Goal: Task Accomplishment & Management: Complete application form

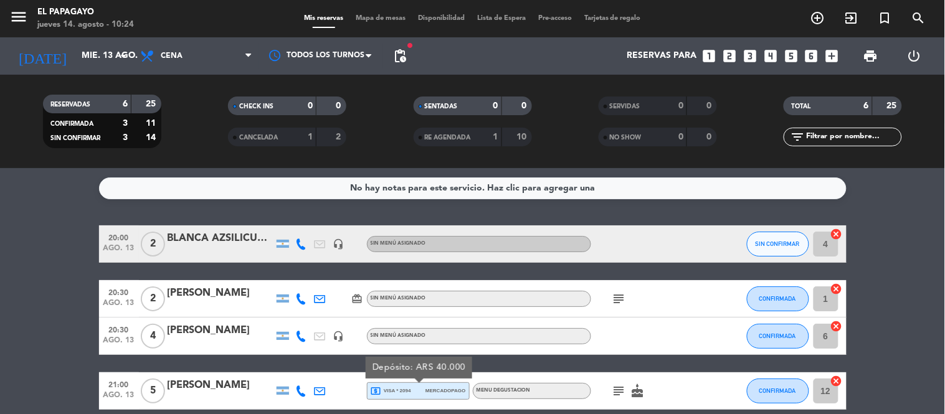
scroll to position [167, 0]
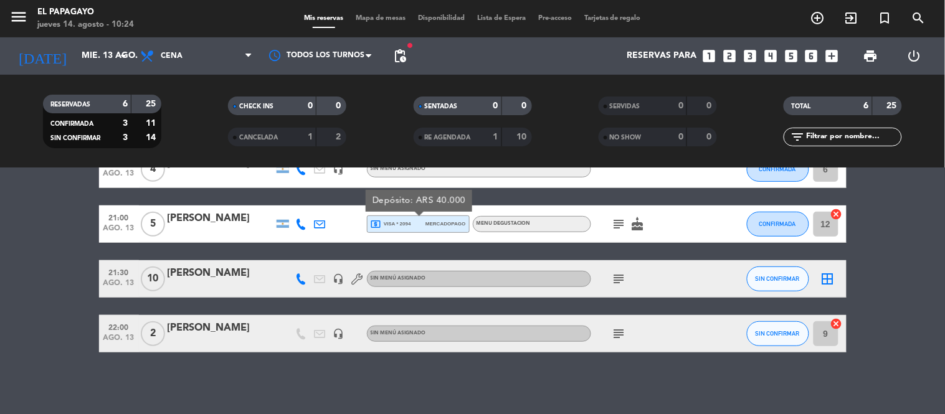
click at [608, 19] on span "Tarjetas de regalo" at bounding box center [612, 18] width 69 height 7
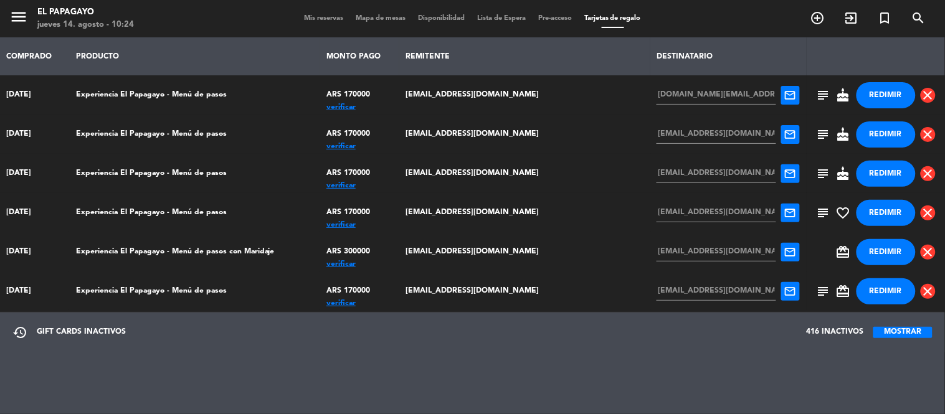
click at [393, 107] on div "verificar" at bounding box center [360, 107] width 67 height 0
drag, startPoint x: 313, startPoint y: 9, endPoint x: 313, endPoint y: 23, distance: 13.7
click at [313, 23] on div "menu El Papagayo jueves 14. agosto - 10:37 Mis reservas Mapa de mesas Disponibi…" at bounding box center [472, 18] width 945 height 37
click at [313, 23] on div "Mis reservas Mapa de mesas Disponibilidad Lista de Espera Pre-acceso Tarjetas d…" at bounding box center [473, 18] width 350 height 11
click at [318, 16] on span "Mis reservas" at bounding box center [324, 18] width 52 height 7
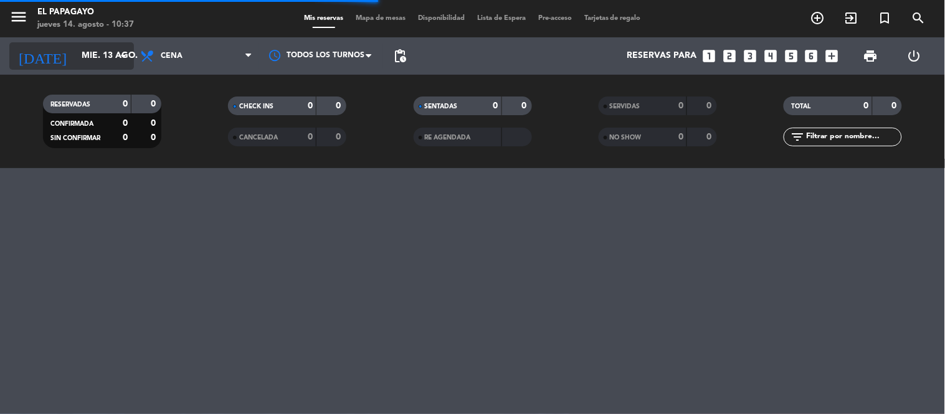
click at [90, 50] on input "mié. 13 ago." at bounding box center [134, 56] width 118 height 22
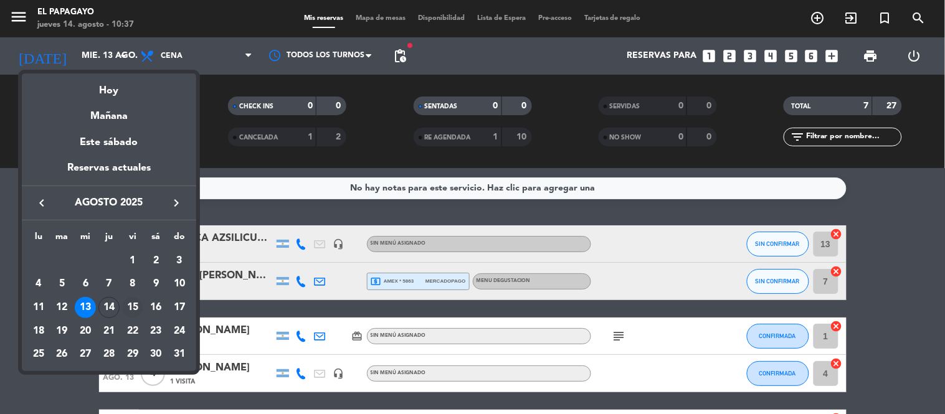
click at [133, 306] on div "15" at bounding box center [132, 307] width 21 height 21
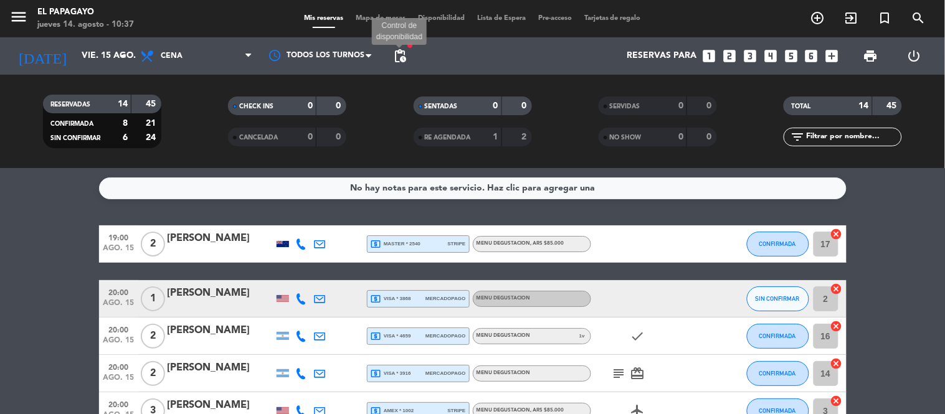
click at [400, 49] on span "pending_actions" at bounding box center [400, 56] width 15 height 15
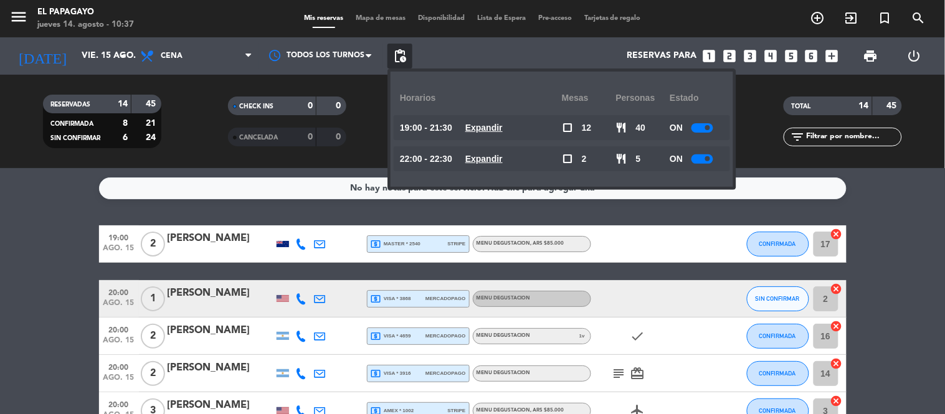
click at [488, 133] on u "Expandir" at bounding box center [483, 128] width 37 height 10
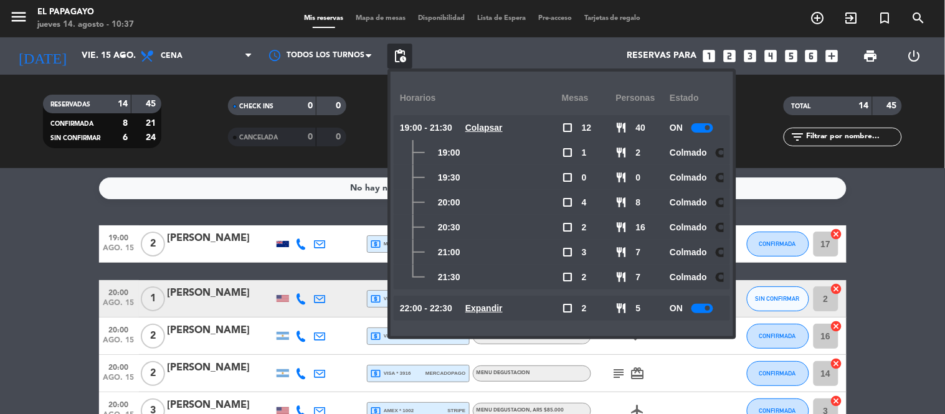
click at [697, 128] on div at bounding box center [703, 127] width 22 height 9
click at [489, 303] on u "Expandir" at bounding box center [483, 308] width 37 height 10
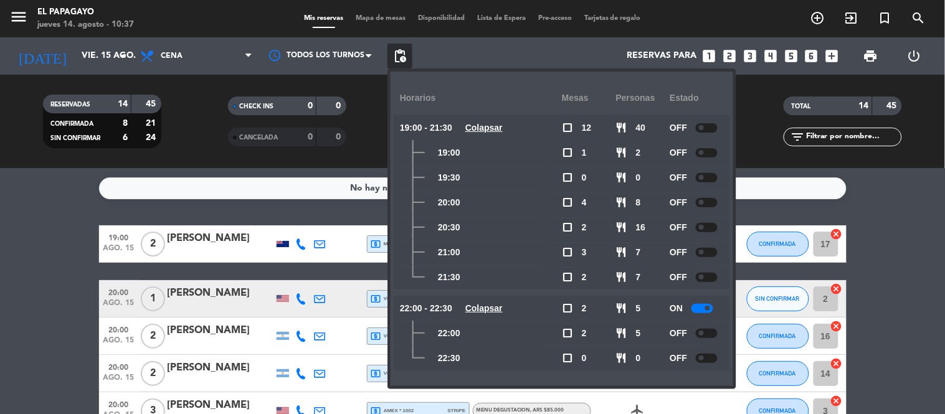
click at [702, 307] on div at bounding box center [703, 308] width 22 height 9
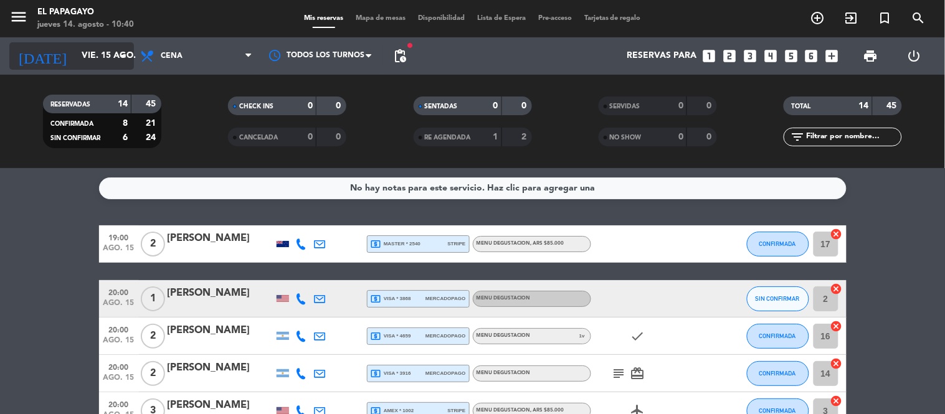
click at [104, 47] on input "vie. 15 ago." at bounding box center [134, 56] width 118 height 22
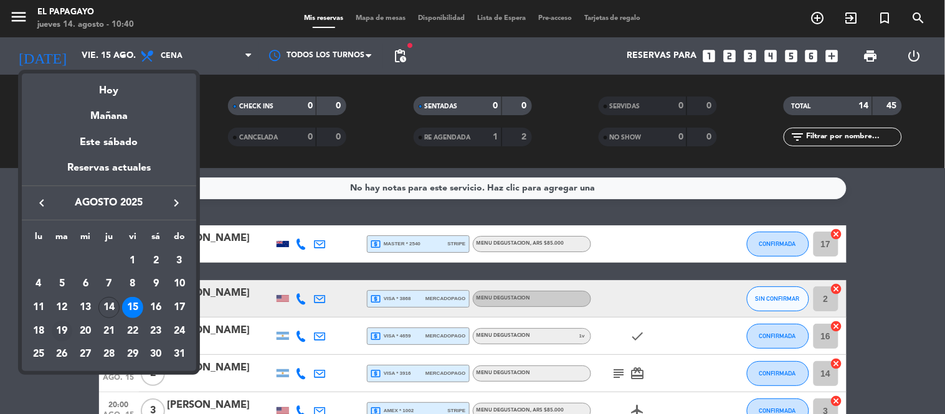
click at [57, 333] on div "19" at bounding box center [62, 331] width 21 height 21
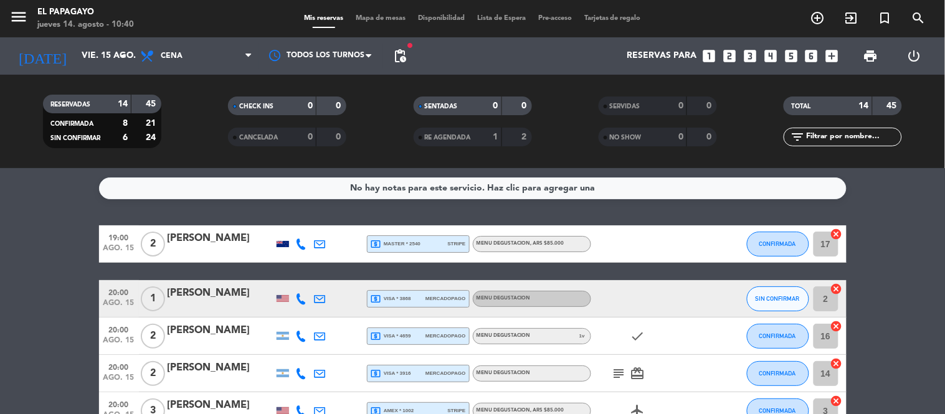
type input "[DATE]"
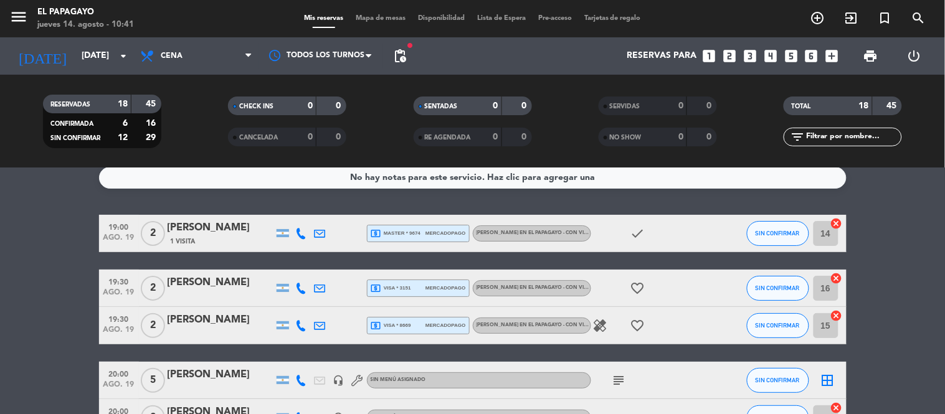
scroll to position [10, 0]
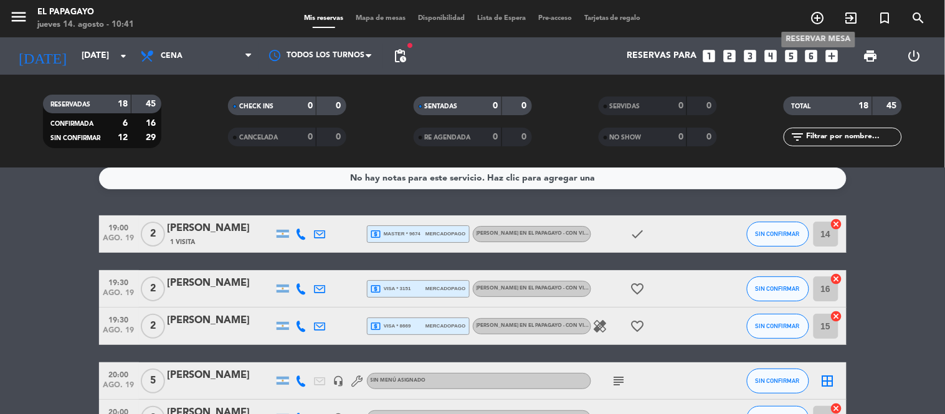
click at [831, 16] on span "add_circle_outline" at bounding box center [818, 17] width 34 height 21
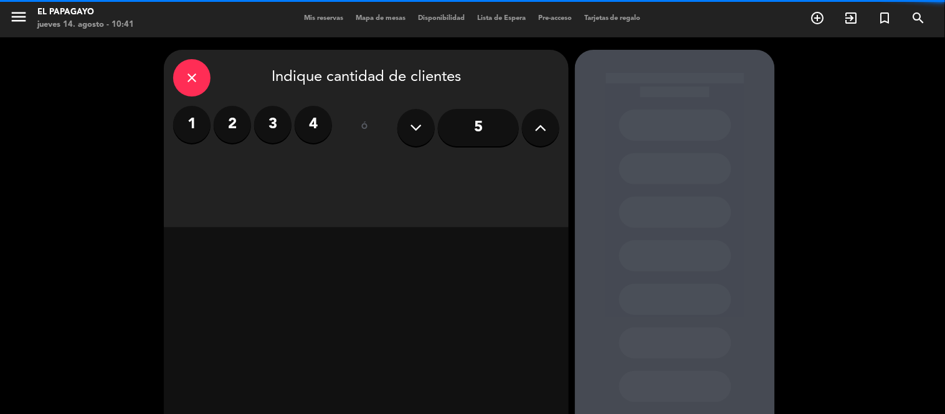
click at [234, 117] on label "2" at bounding box center [232, 124] width 37 height 37
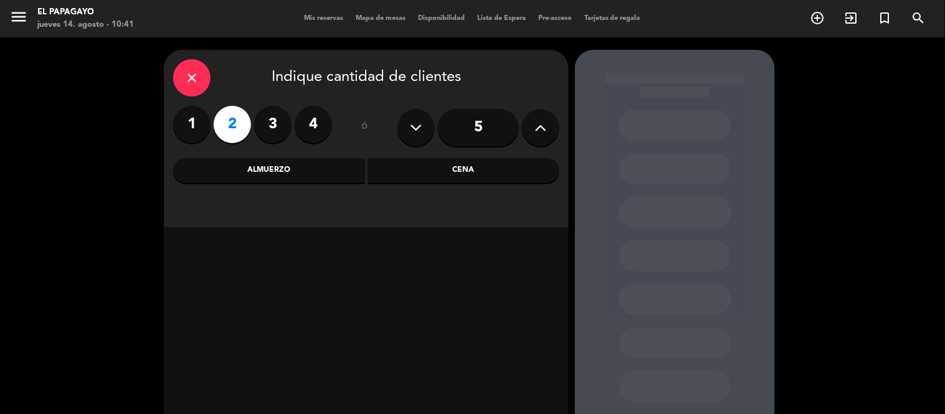
drag, startPoint x: 434, startPoint y: 160, endPoint x: 414, endPoint y: 173, distance: 23.9
click at [434, 162] on div "Cena" at bounding box center [464, 170] width 192 height 25
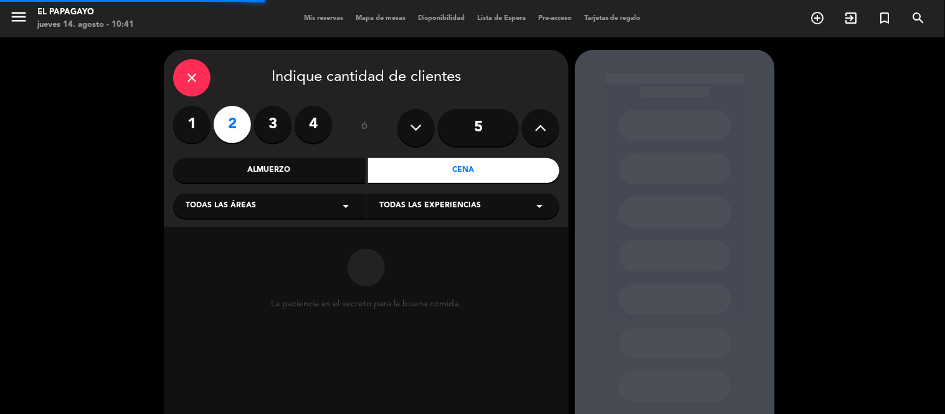
click at [318, 204] on div "Todas las áreas arrow_drop_down" at bounding box center [269, 206] width 193 height 25
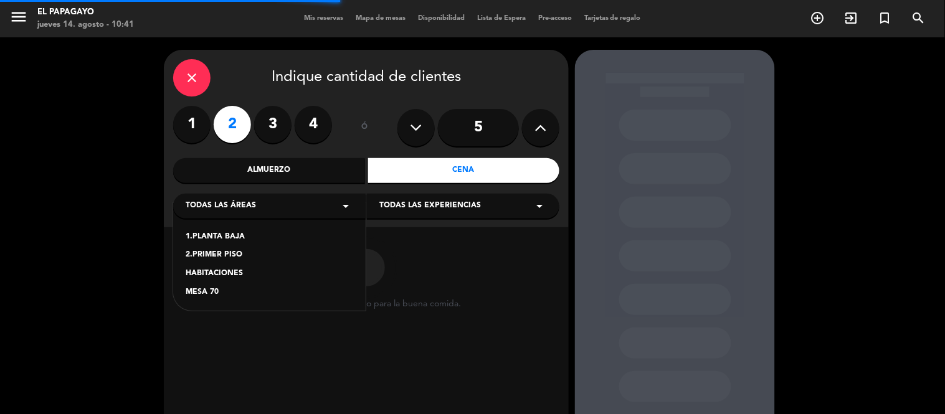
click at [209, 244] on div "1.PLANTA BAJA" at bounding box center [270, 237] width 168 height 12
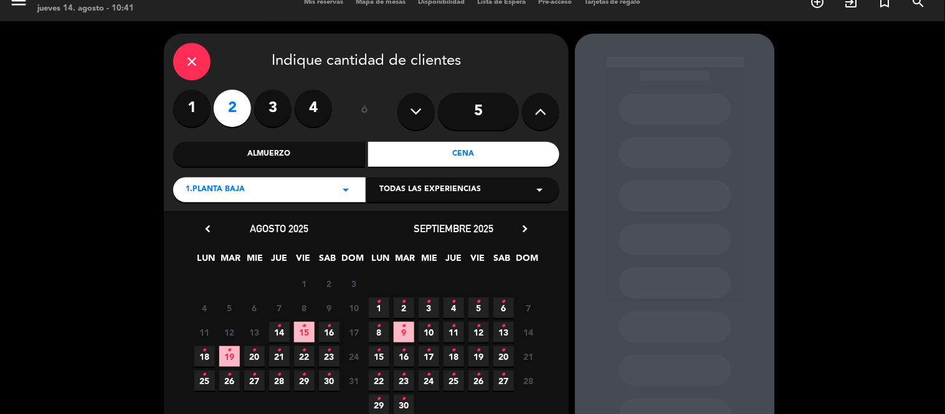
scroll to position [45, 0]
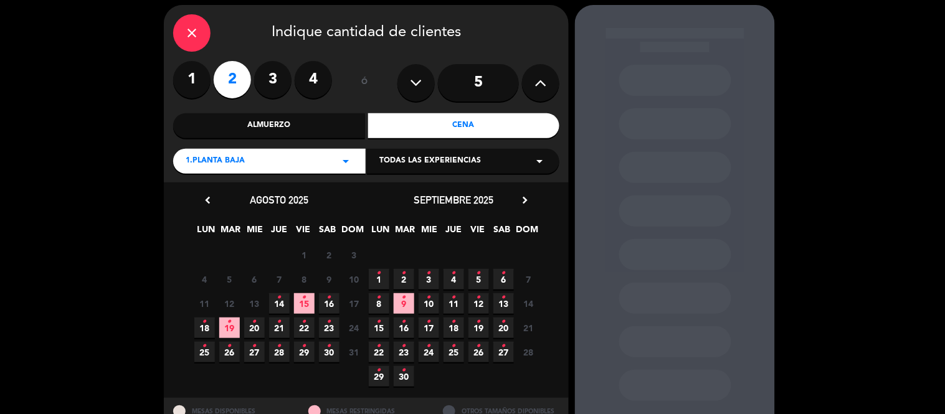
click at [236, 320] on span "19 •" at bounding box center [229, 328] width 21 height 21
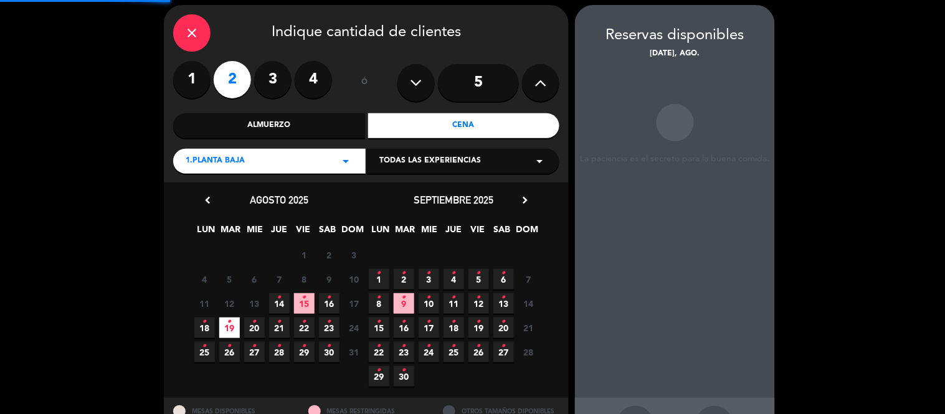
scroll to position [50, 0]
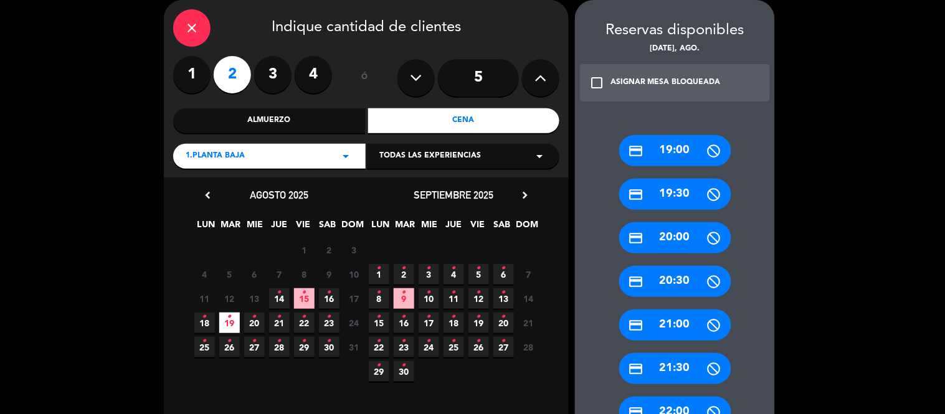
click at [682, 240] on div "credit_card 20:00" at bounding box center [675, 237] width 112 height 31
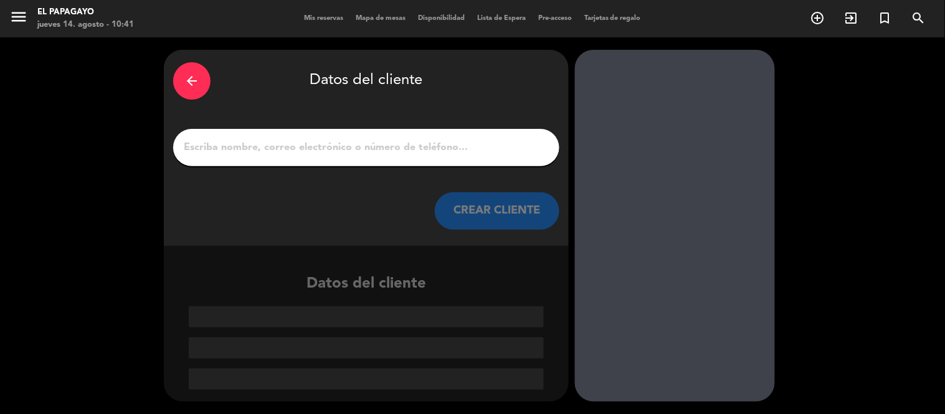
click at [474, 150] on input "1" at bounding box center [367, 147] width 368 height 17
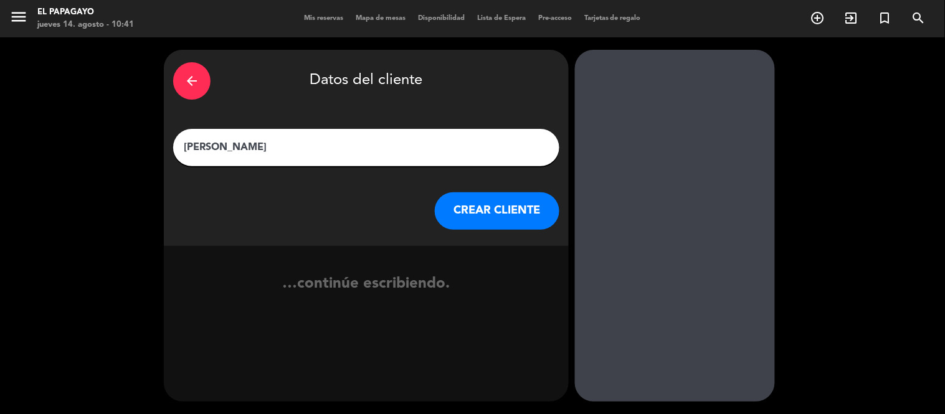
type input "[PERSON_NAME]"
click at [469, 216] on button "CREAR CLIENTE" at bounding box center [497, 211] width 125 height 37
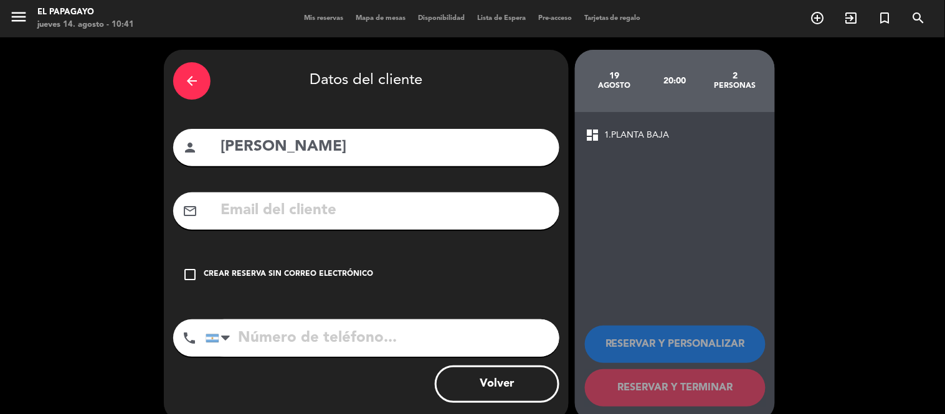
click at [277, 271] on div "Crear reserva sin correo electrónico" at bounding box center [288, 275] width 169 height 12
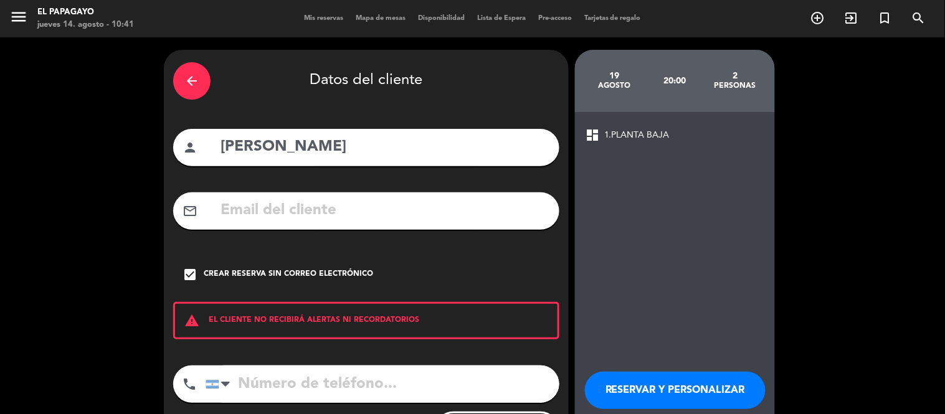
scroll to position [65, 0]
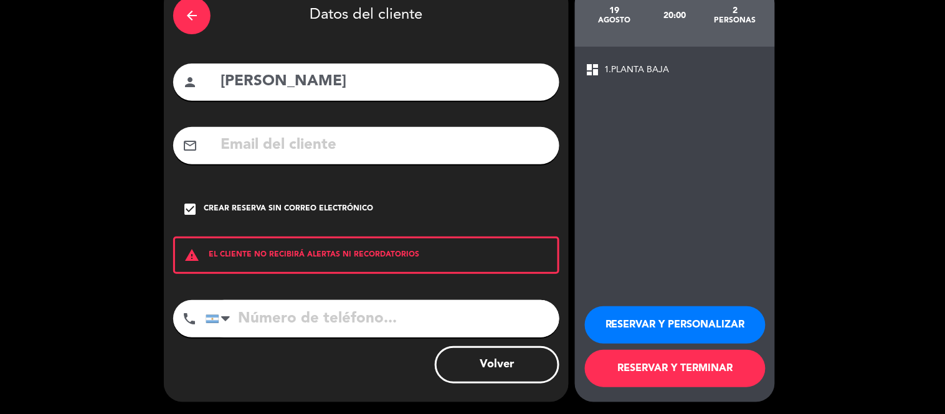
click at [665, 383] on button "RESERVAR Y TERMINAR" at bounding box center [675, 368] width 181 height 37
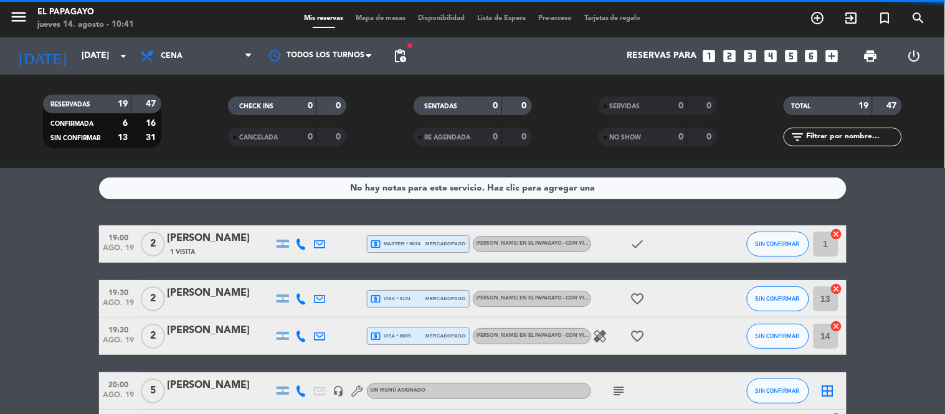
scroll to position [15, 0]
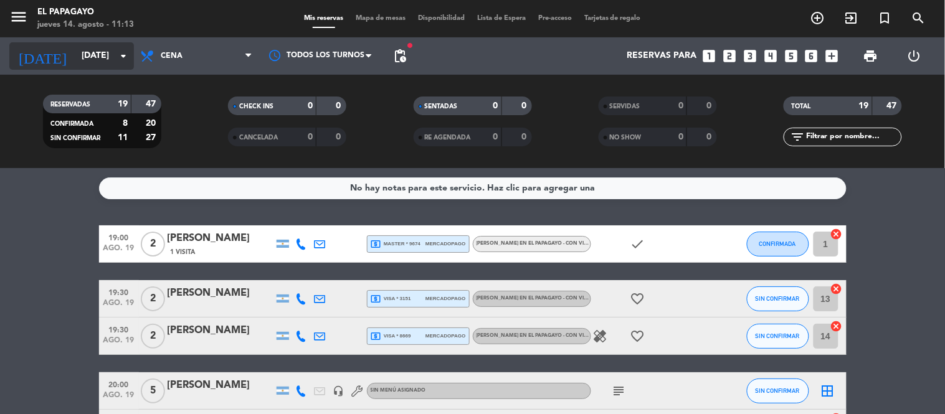
click at [104, 67] on input "[DATE]" at bounding box center [134, 56] width 118 height 22
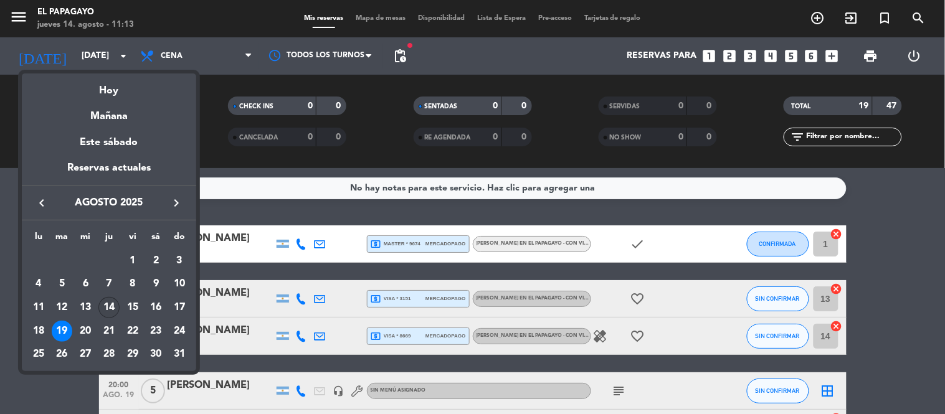
click at [107, 307] on div "14" at bounding box center [108, 307] width 21 height 21
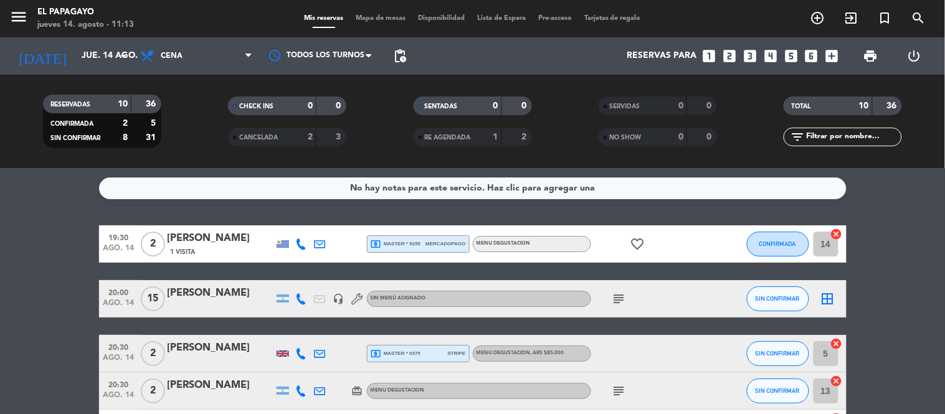
click at [85, 60] on input "jue. 14 ago." at bounding box center [134, 56] width 118 height 22
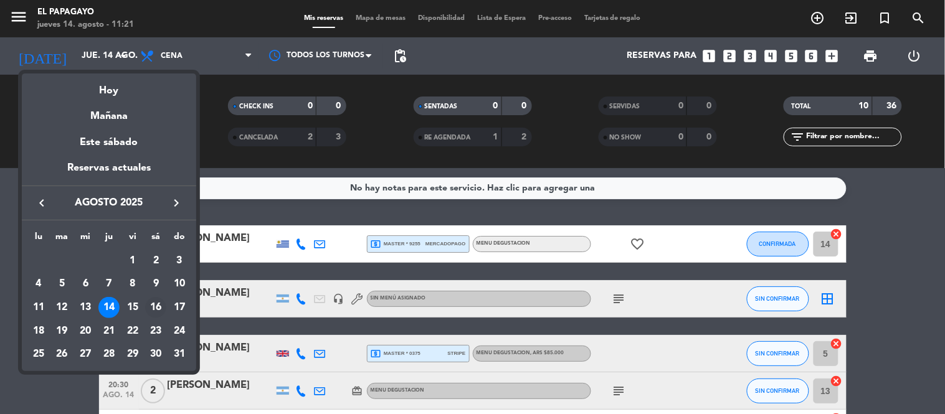
click at [150, 298] on td "16" at bounding box center [157, 308] width 24 height 24
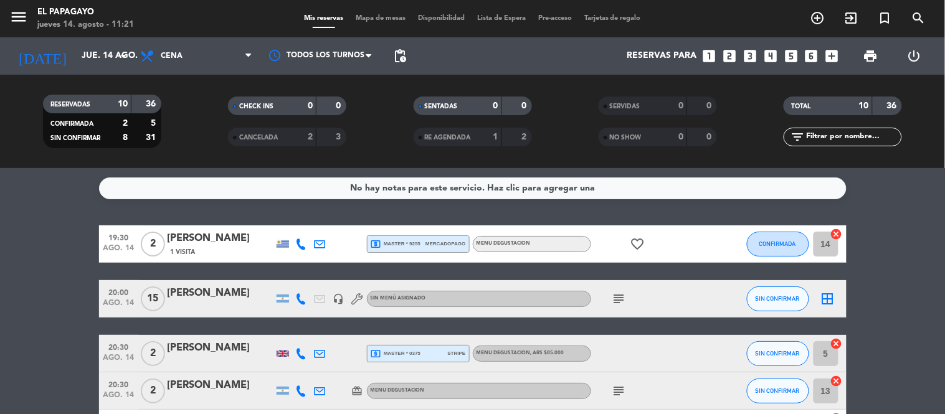
type input "sáb. 16 ago."
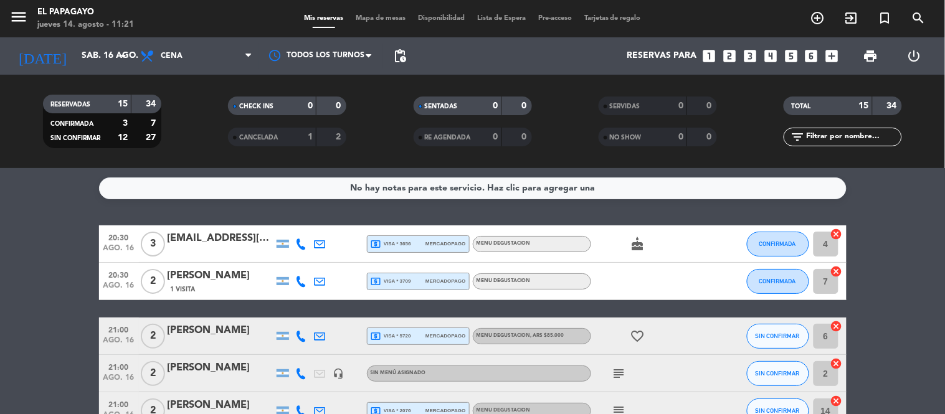
click at [381, 19] on span "Mapa de mesas" at bounding box center [381, 18] width 62 height 7
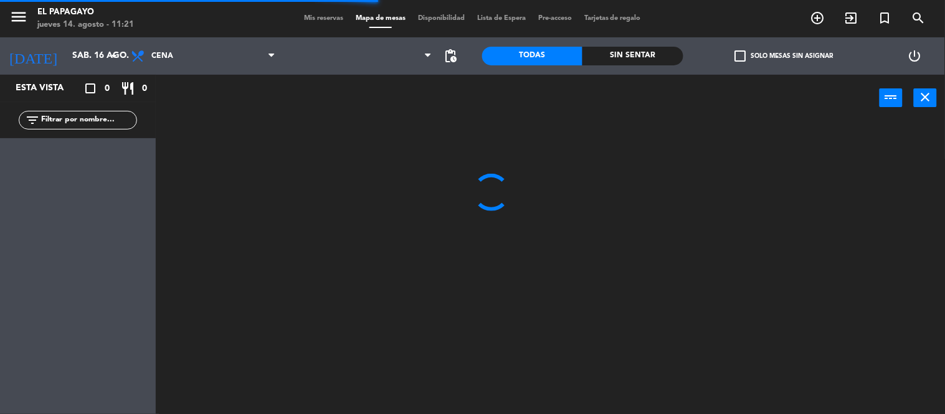
click at [441, 22] on div "Mis reservas Mapa de mesas Disponibilidad Lista de Espera Pre-acceso Tarjetas d…" at bounding box center [473, 18] width 350 height 11
click at [441, 14] on div "Mis reservas Mapa de mesas Disponibilidad Lista de Espera Pre-acceso Tarjetas d…" at bounding box center [473, 18] width 350 height 11
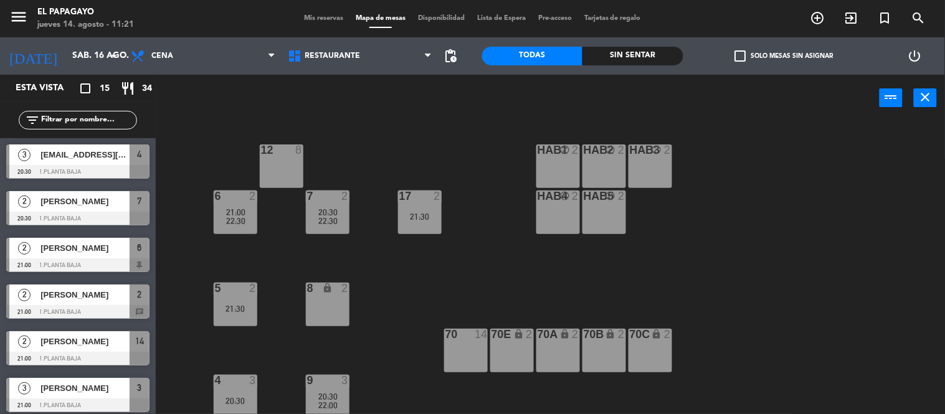
click at [441, 19] on span "Disponibilidad" at bounding box center [441, 18] width 59 height 7
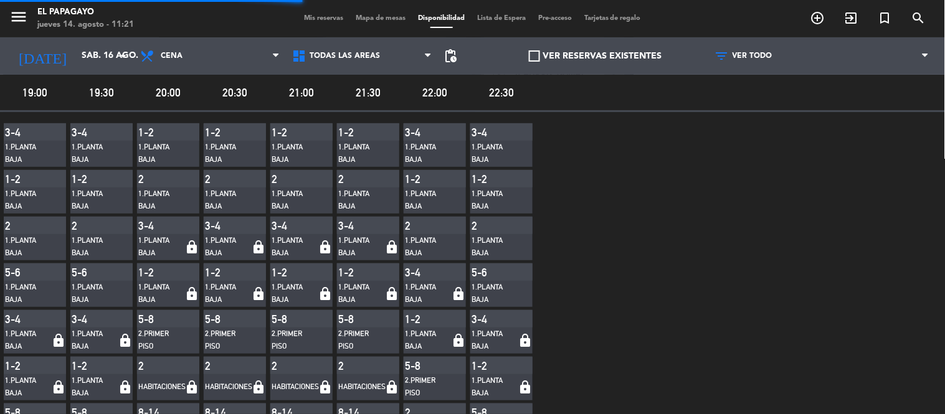
click at [531, 57] on span at bounding box center [534, 55] width 11 height 11
click at [596, 56] on input "VER RESERVAS EXISTENTES" at bounding box center [596, 56] width 0 height 0
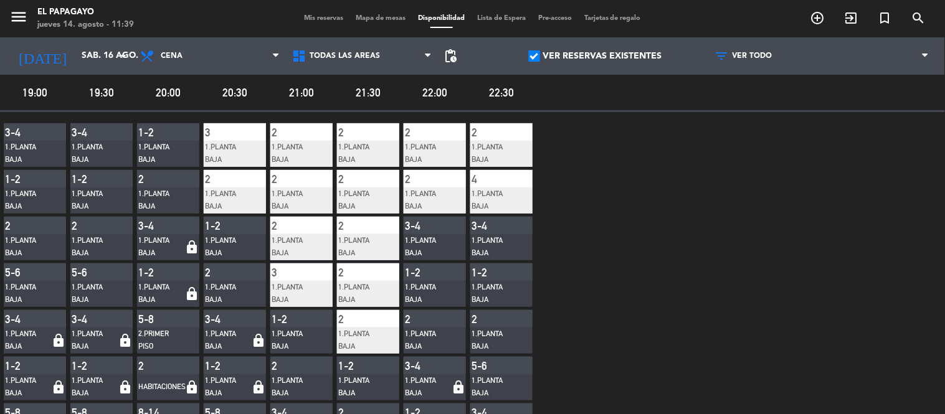
click at [302, 21] on div "Mis reservas Mapa de mesas Disponibilidad Lista de Espera Pre-acceso Tarjetas d…" at bounding box center [473, 18] width 350 height 11
click at [307, 19] on span "Mis reservas" at bounding box center [324, 18] width 52 height 7
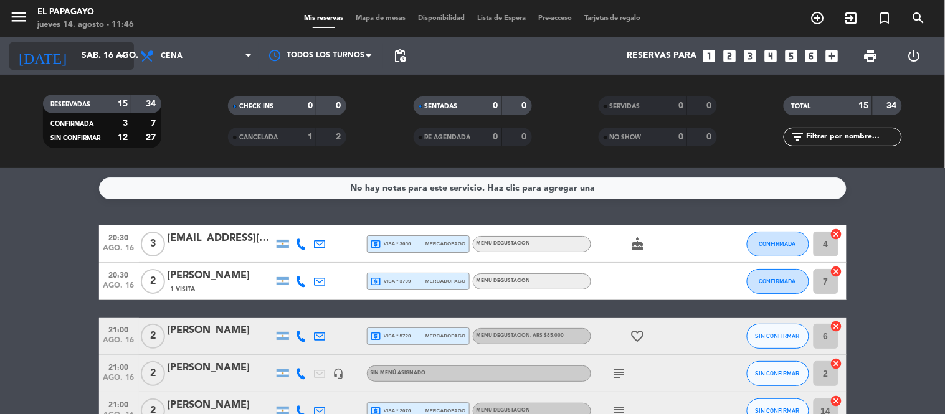
click at [92, 57] on input "sáb. 16 ago." at bounding box center [134, 56] width 118 height 22
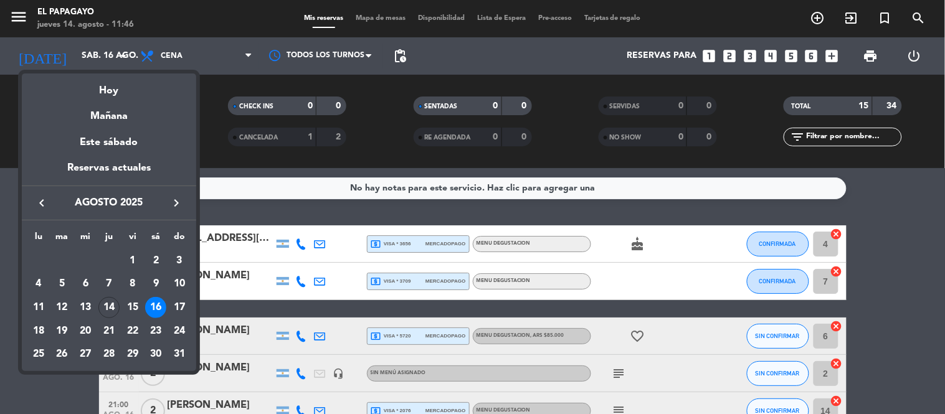
click at [214, 122] on div at bounding box center [472, 207] width 945 height 414
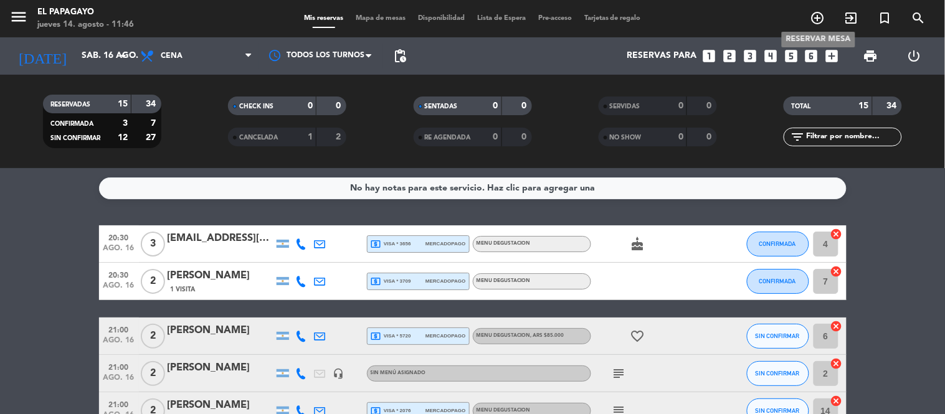
click at [821, 21] on icon "add_circle_outline" at bounding box center [818, 18] width 15 height 15
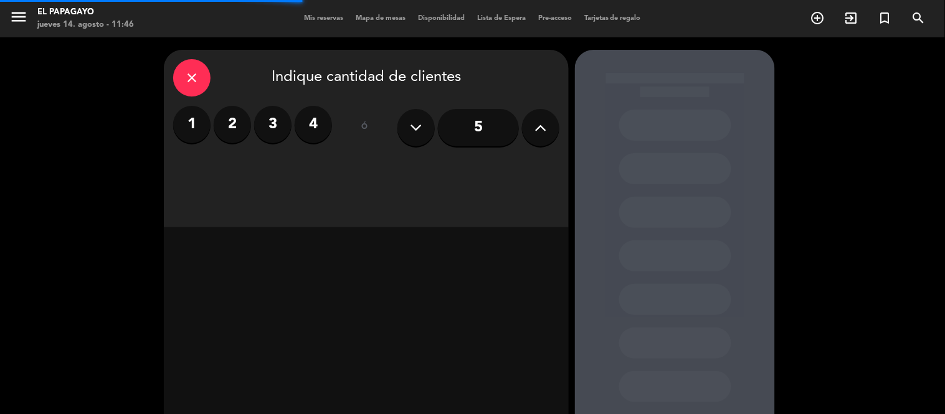
click at [236, 134] on label "2" at bounding box center [232, 124] width 37 height 37
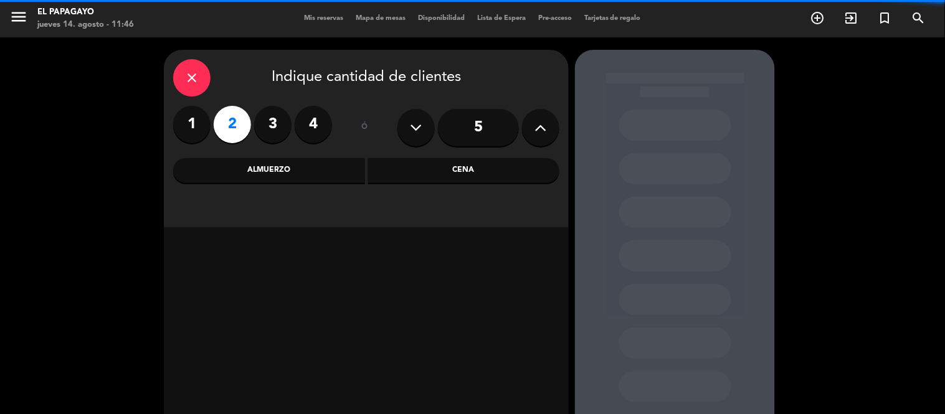
click at [419, 172] on div "Cena" at bounding box center [464, 170] width 192 height 25
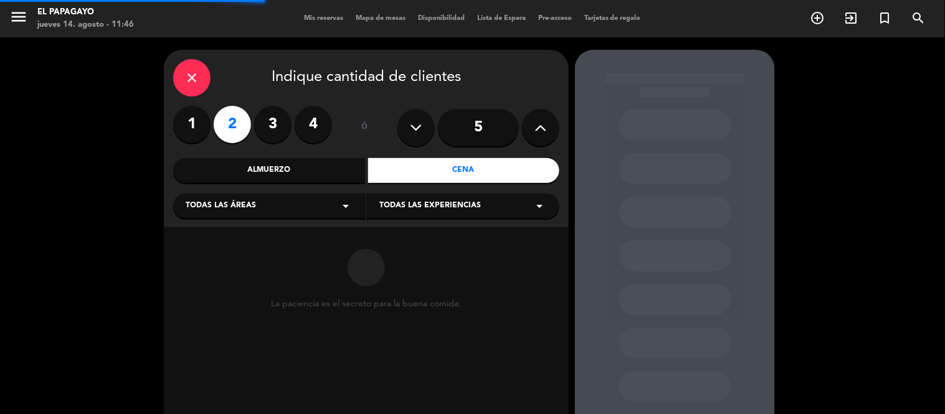
click at [302, 207] on div "Todas las áreas arrow_drop_down" at bounding box center [269, 206] width 193 height 25
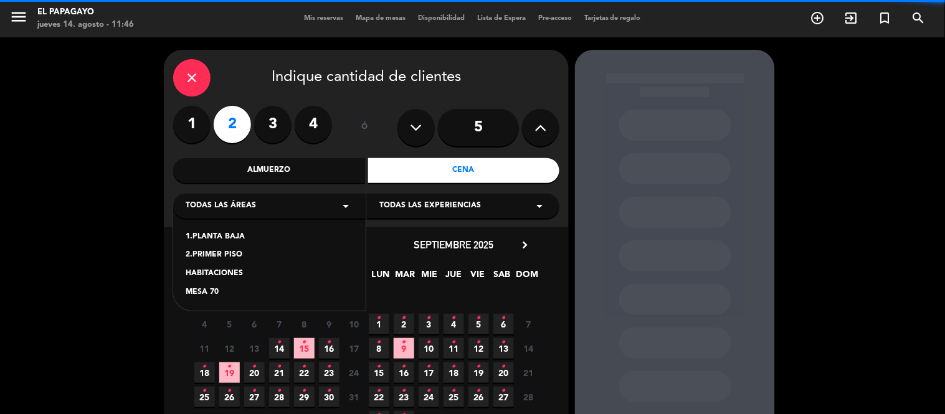
click at [227, 234] on div "1.PLANTA BAJA" at bounding box center [270, 237] width 168 height 12
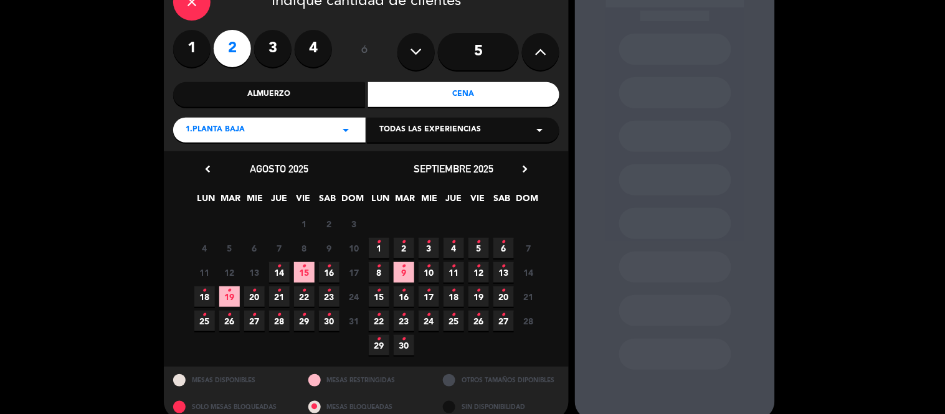
click at [331, 264] on icon "•" at bounding box center [329, 267] width 4 height 20
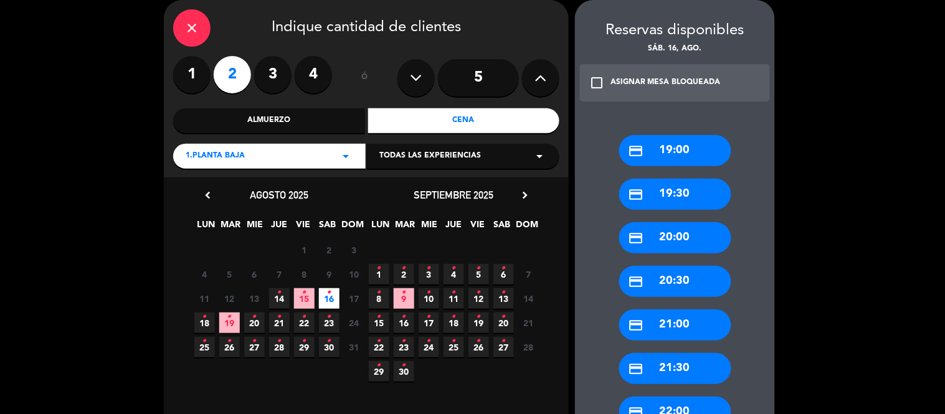
click at [680, 239] on div "credit_card 20:00" at bounding box center [675, 237] width 112 height 31
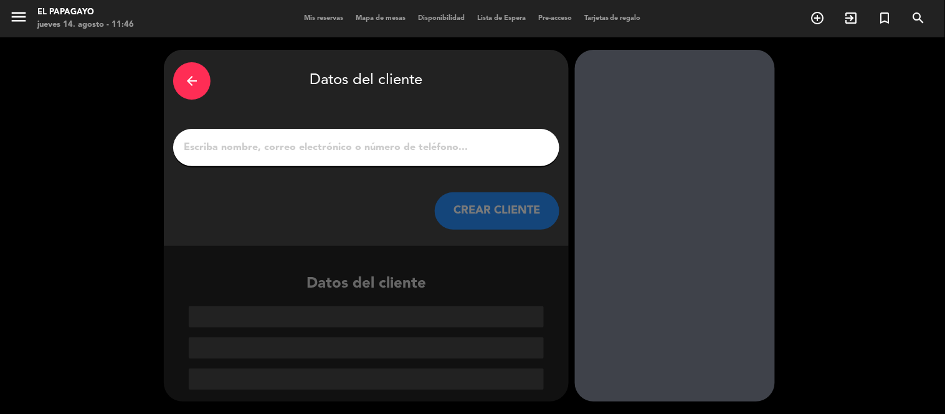
click at [464, 134] on div at bounding box center [366, 147] width 386 height 37
click at [464, 164] on div at bounding box center [366, 147] width 386 height 37
click at [451, 152] on input "1" at bounding box center [367, 147] width 368 height 17
type input "h"
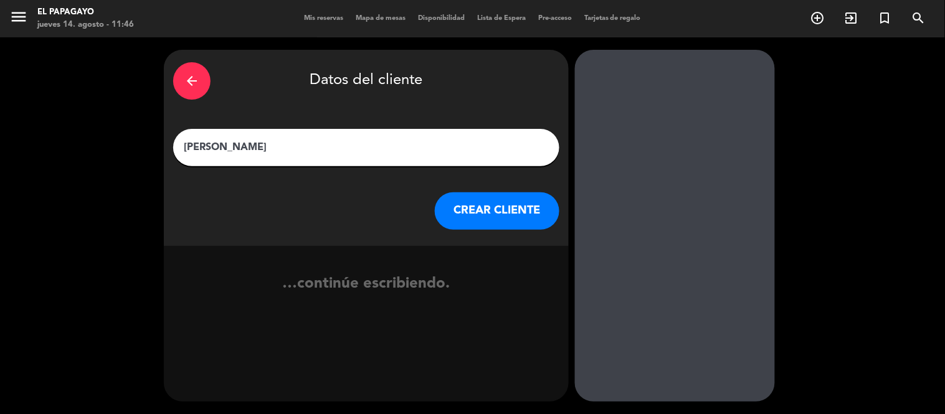
type input "[PERSON_NAME]"
click at [464, 196] on button "CREAR CLIENTE" at bounding box center [497, 211] width 125 height 37
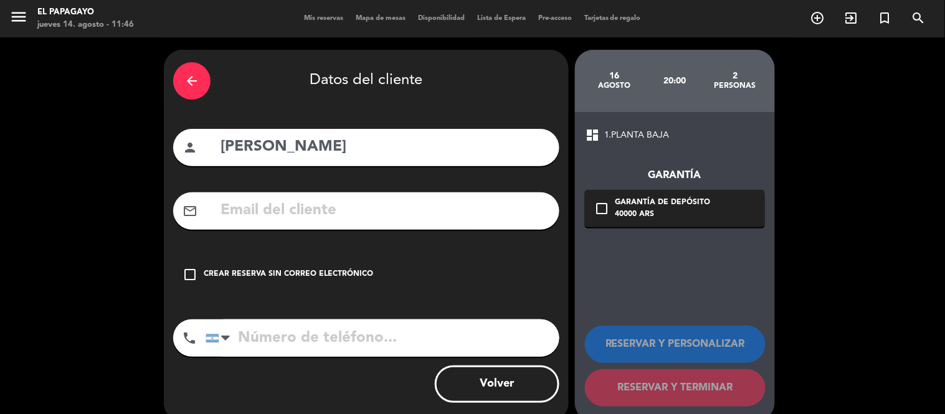
click at [321, 268] on div "check_box_outline_blank Crear reserva sin correo electrónico" at bounding box center [366, 274] width 386 height 37
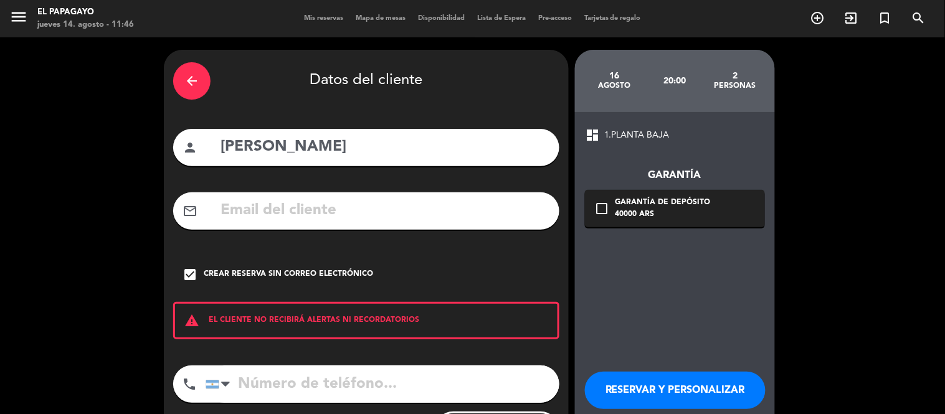
click at [298, 376] on input "tel" at bounding box center [383, 384] width 354 height 37
paste input "9 3513 09-4946"
click at [257, 383] on input "9 3513 09-4946" at bounding box center [383, 384] width 354 height 37
type input "[PHONE_NUMBER]"
click at [656, 383] on button "RESERVAR Y PERSONALIZAR" at bounding box center [675, 390] width 181 height 37
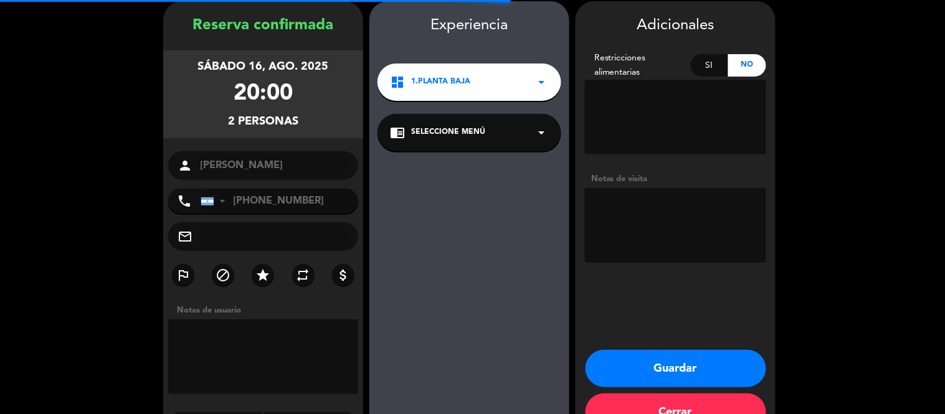
scroll to position [50, 0]
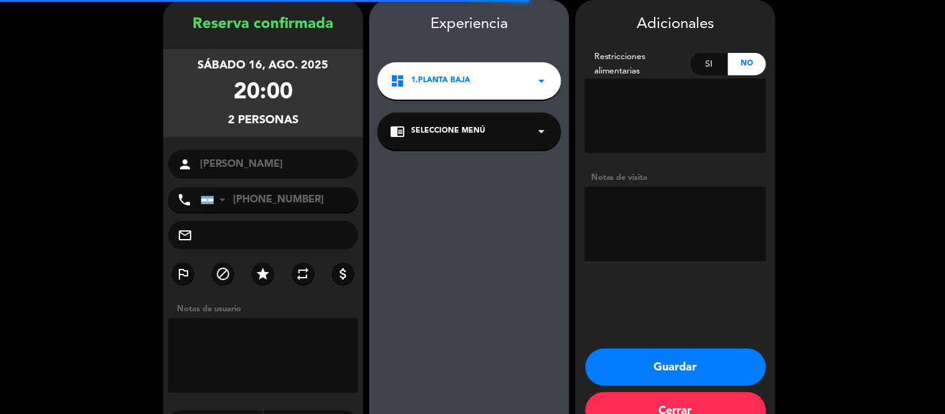
click at [632, 227] on textarea at bounding box center [675, 224] width 181 height 75
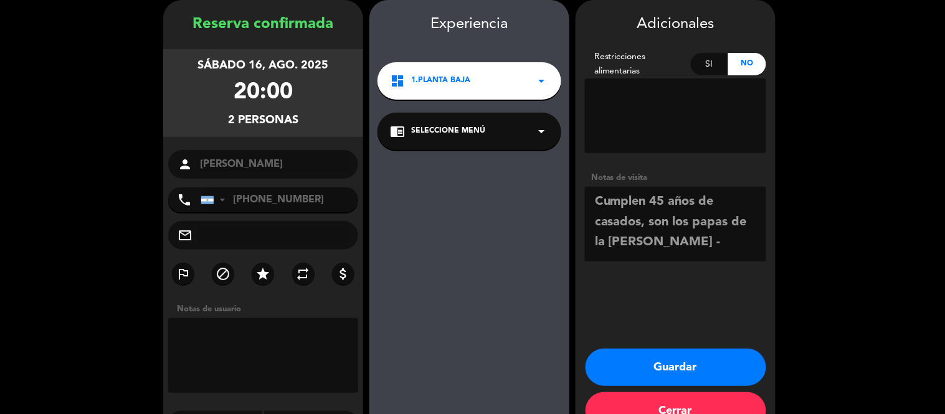
type textarea "Cumplen 45 años de casados, son los papas de la [PERSON_NAME] -"
click at [644, 366] on button "Guardar" at bounding box center [676, 367] width 181 height 37
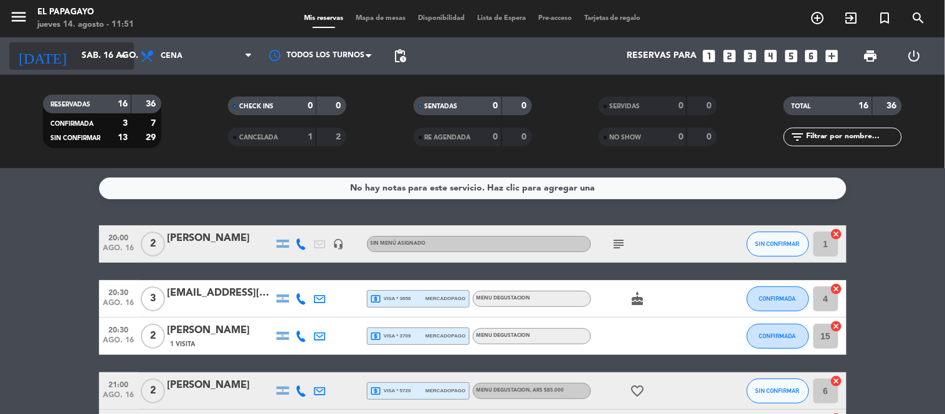
click at [110, 66] on input "sáb. 16 ago." at bounding box center [134, 56] width 118 height 22
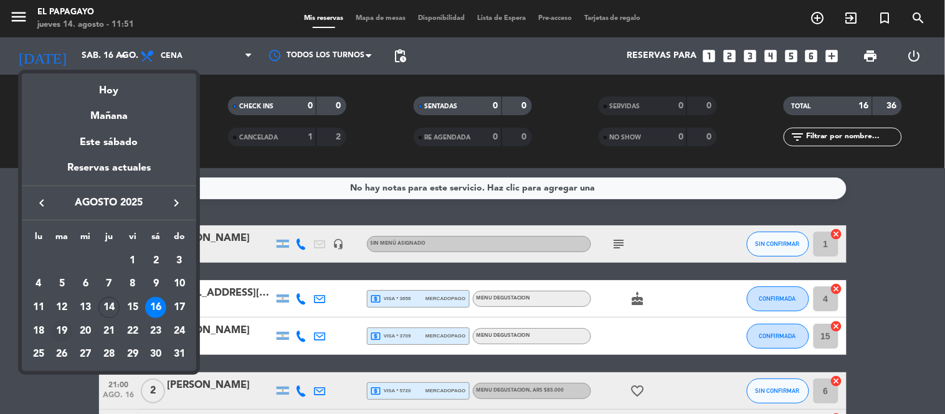
click at [63, 335] on div "19" at bounding box center [62, 331] width 21 height 21
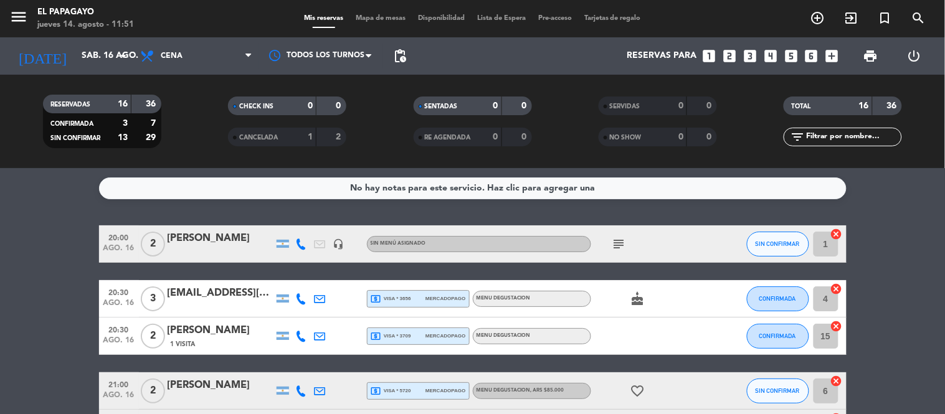
type input "[DATE]"
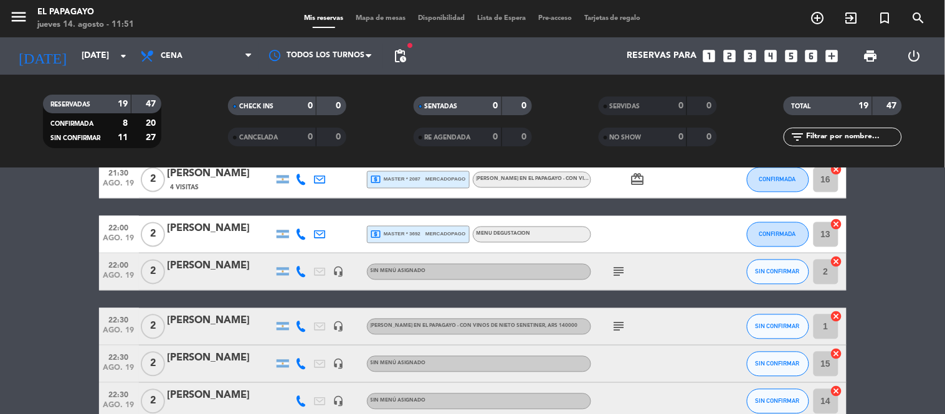
scroll to position [639, 0]
